Goal: Task Accomplishment & Management: Use online tool/utility

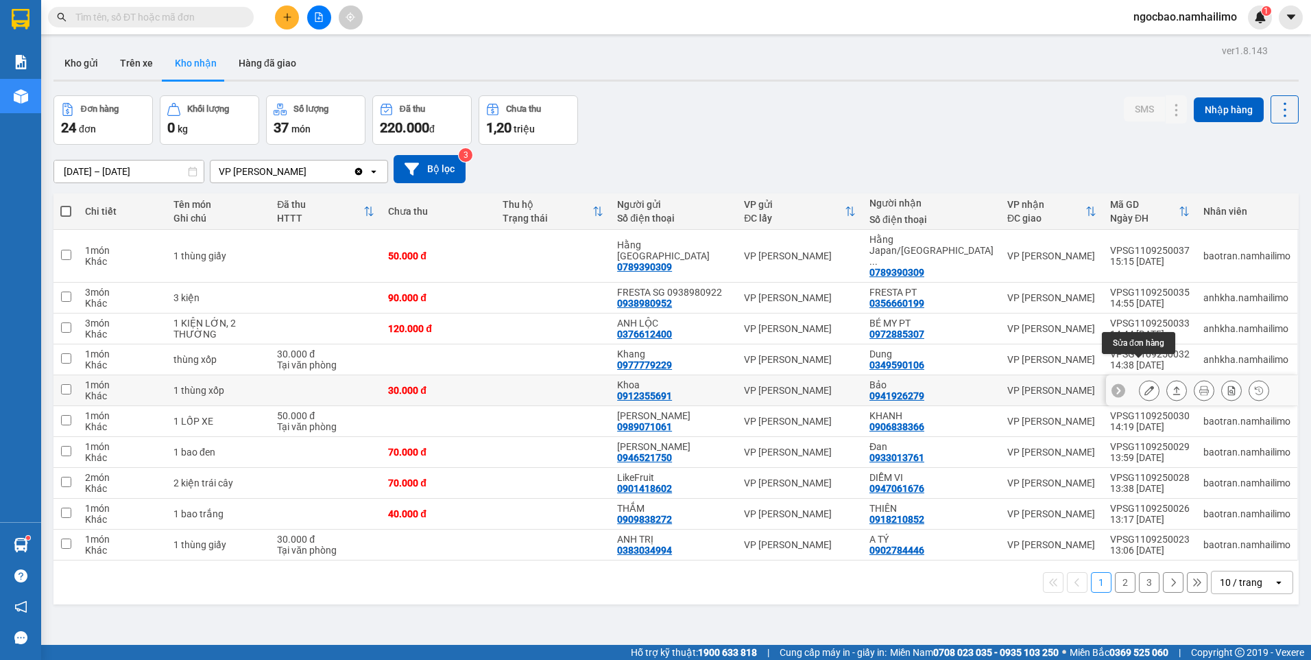
click at [1144, 385] on icon at bounding box center [1149, 390] width 10 height 10
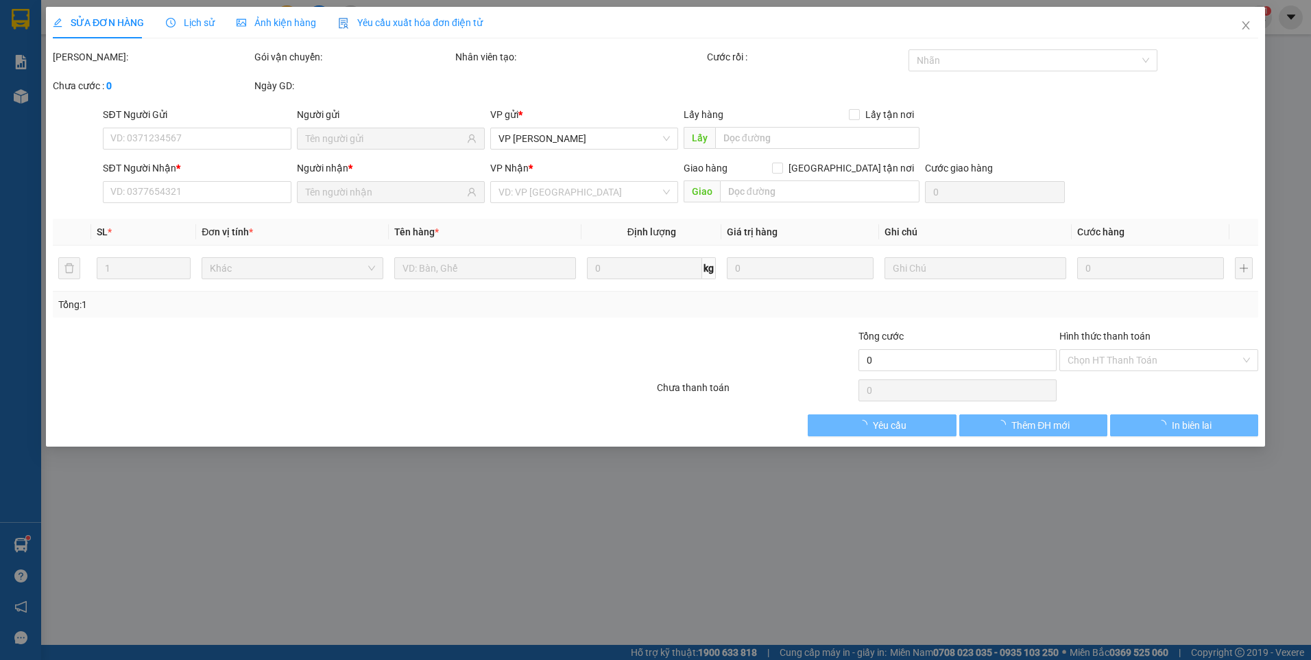
type input "0912355691"
type input "Khoa"
type input "0941926279"
type input "Bảo"
type input "30.000"
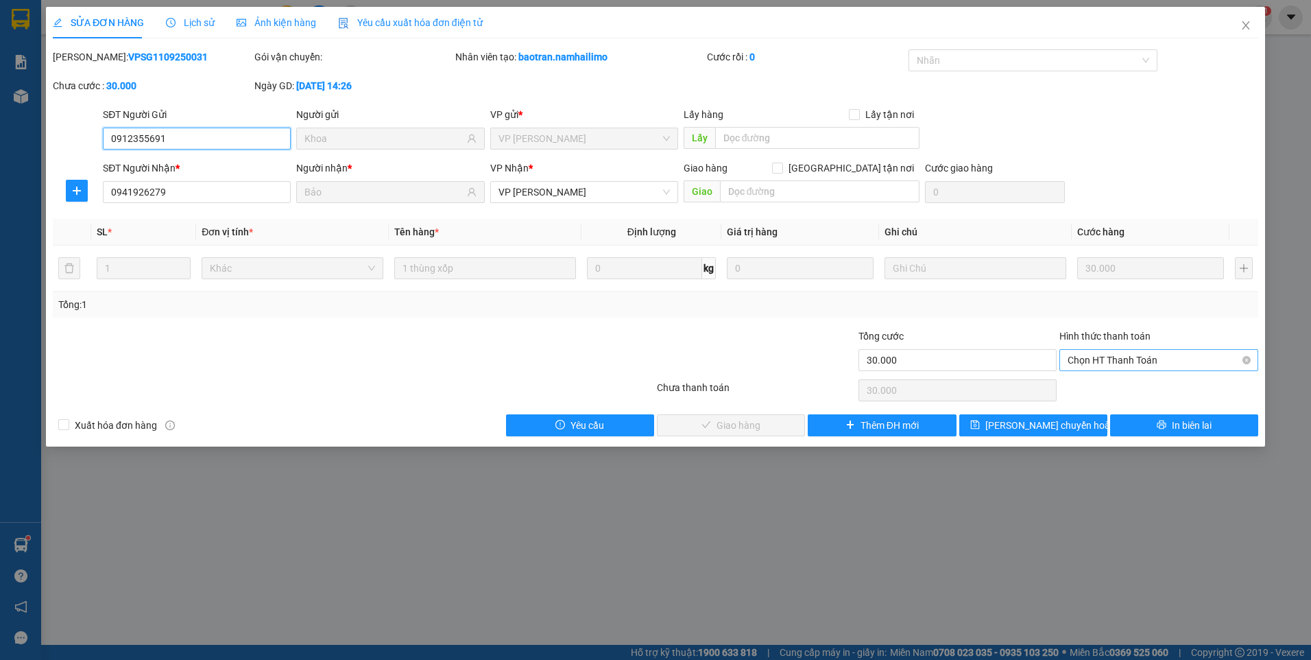
click at [1190, 363] on span "Chọn HT Thanh Toán" at bounding box center [1159, 360] width 182 height 21
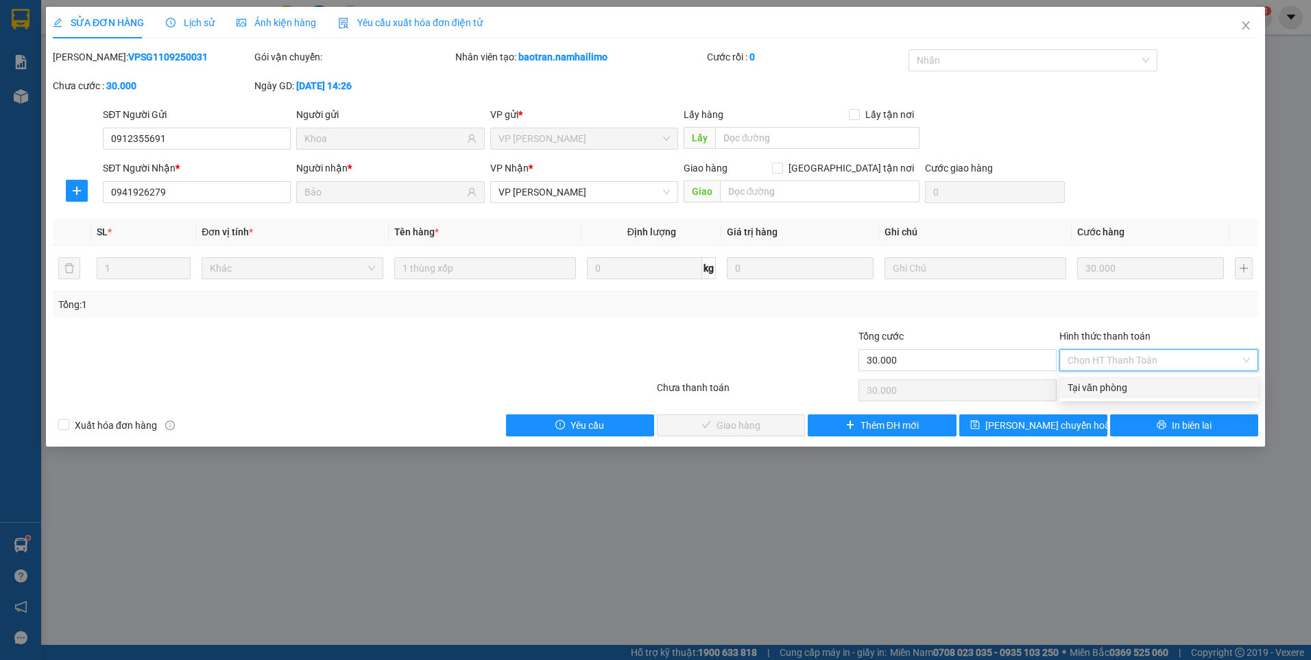
click at [1111, 389] on div "Tại văn phòng" at bounding box center [1159, 387] width 182 height 15
type input "0"
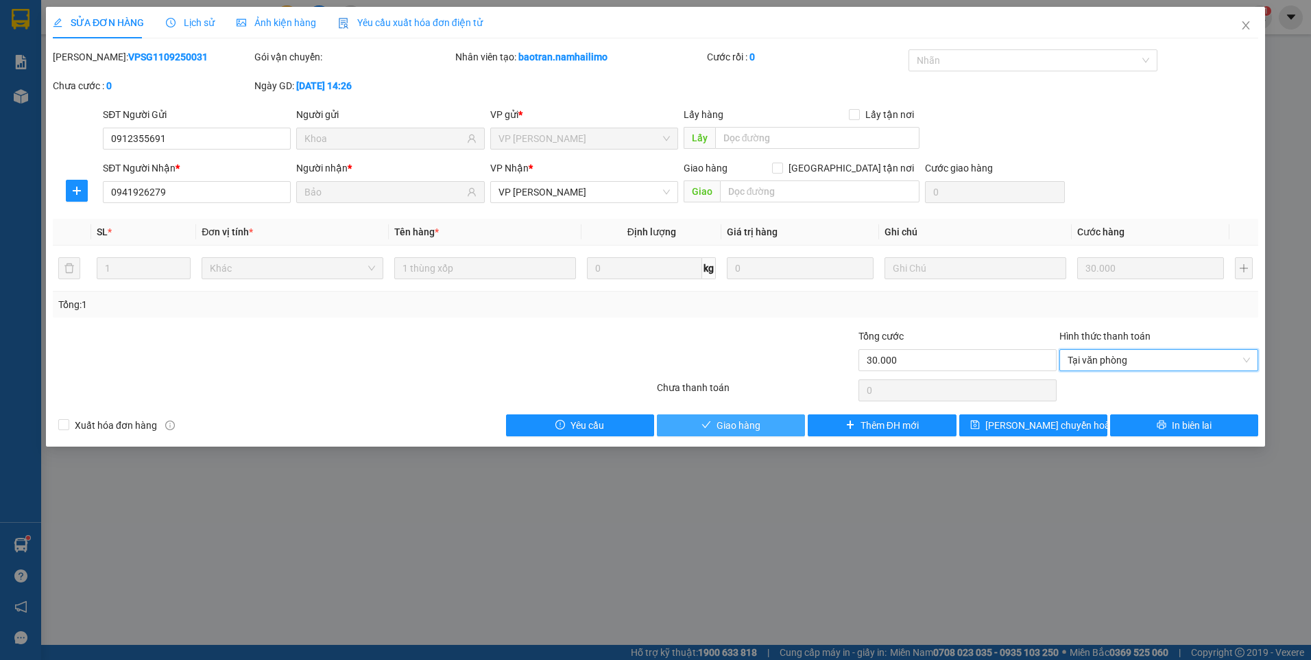
click at [704, 423] on icon "check" at bounding box center [707, 425] width 10 height 10
